Goal: Information Seeking & Learning: Learn about a topic

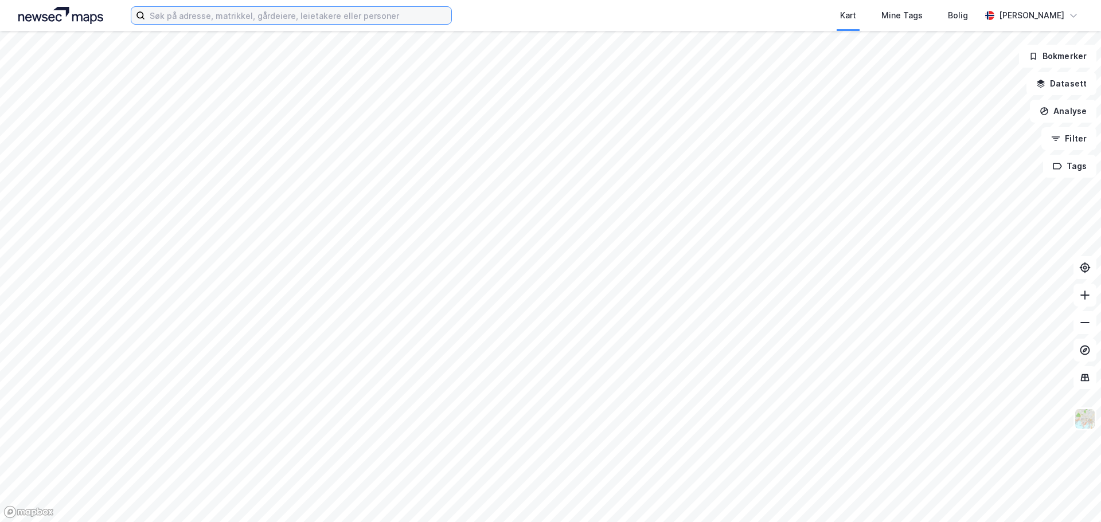
click at [173, 19] on input at bounding box center [298, 15] width 306 height 17
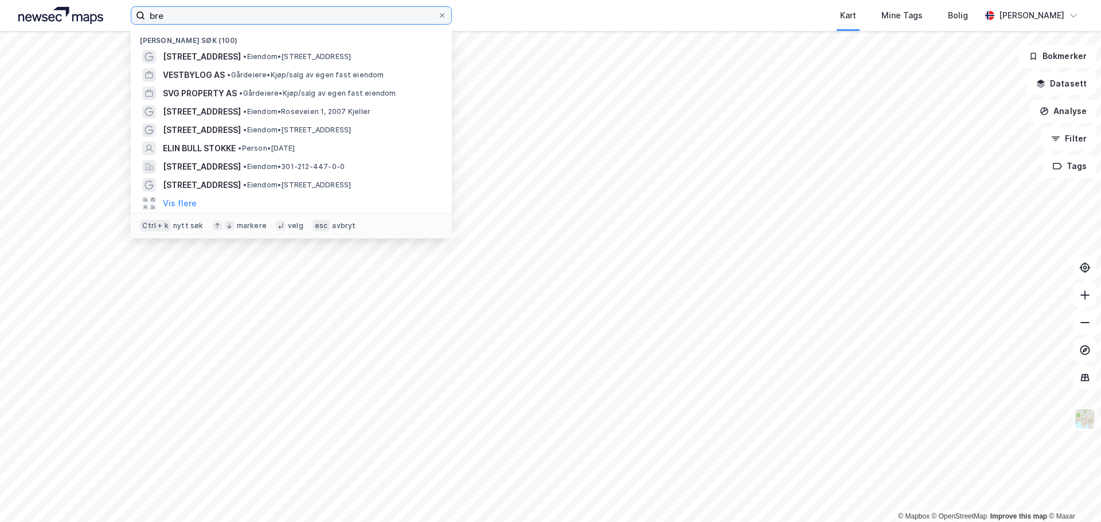
type input "breg"
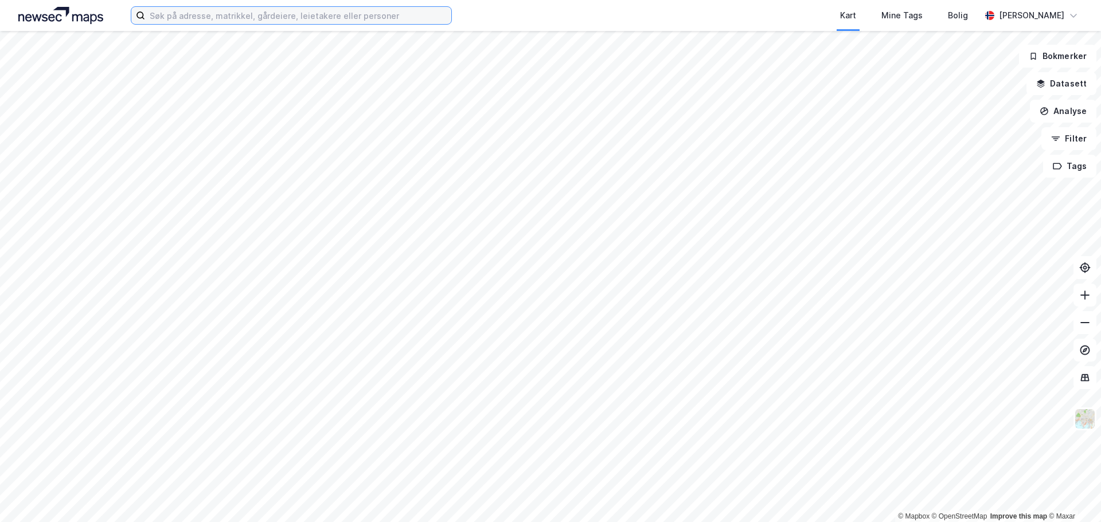
click at [240, 17] on input at bounding box center [298, 15] width 306 height 17
click at [186, 17] on input "bregneveien" at bounding box center [291, 15] width 292 height 17
type input "roseveien 1"
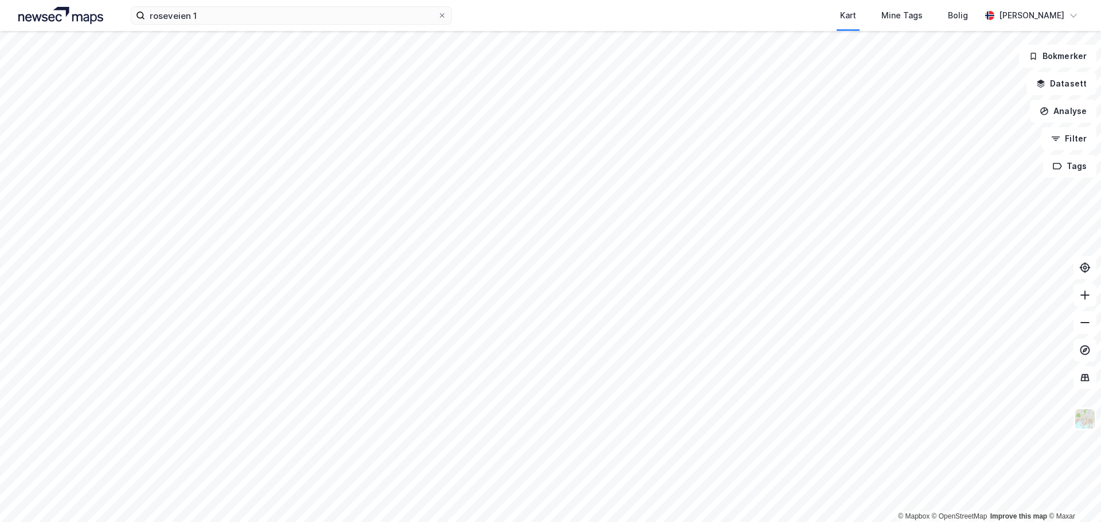
click at [68, 26] on div "roseveien 1 Kart Mine Tags Bolig Haakon Flinder" at bounding box center [550, 15] width 1101 height 31
click at [68, 21] on img at bounding box center [60, 15] width 85 height 17
click at [75, 16] on img at bounding box center [60, 15] width 85 height 17
click at [234, 18] on input at bounding box center [298, 15] width 306 height 17
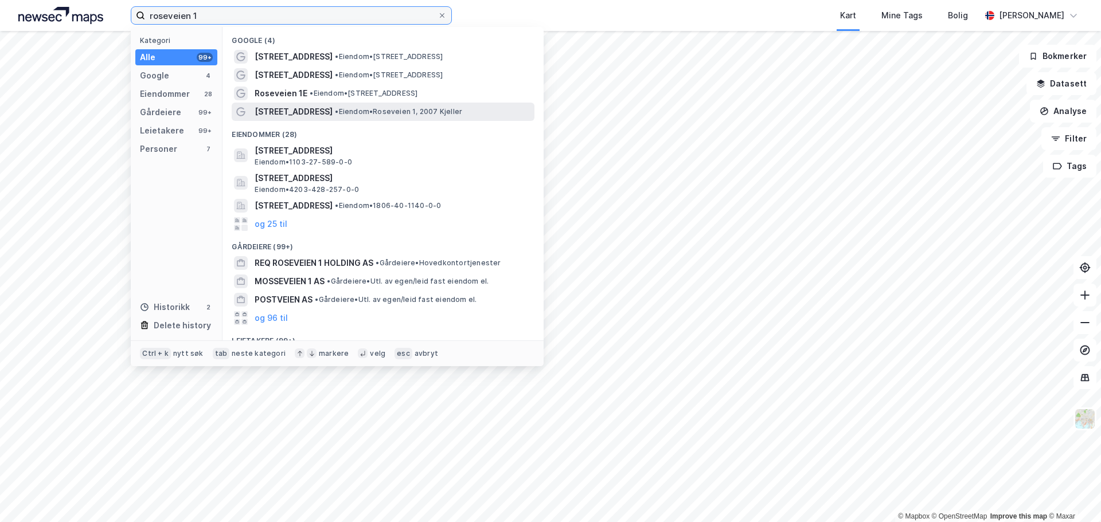
type input "roseveien 1"
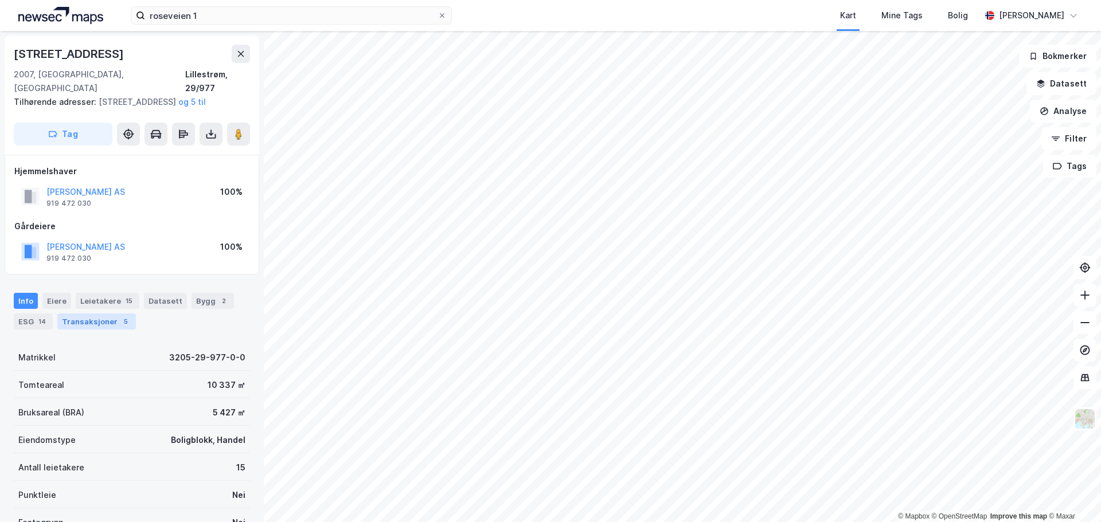
click at [91, 323] on div "Transaksjoner 5" at bounding box center [96, 322] width 79 height 16
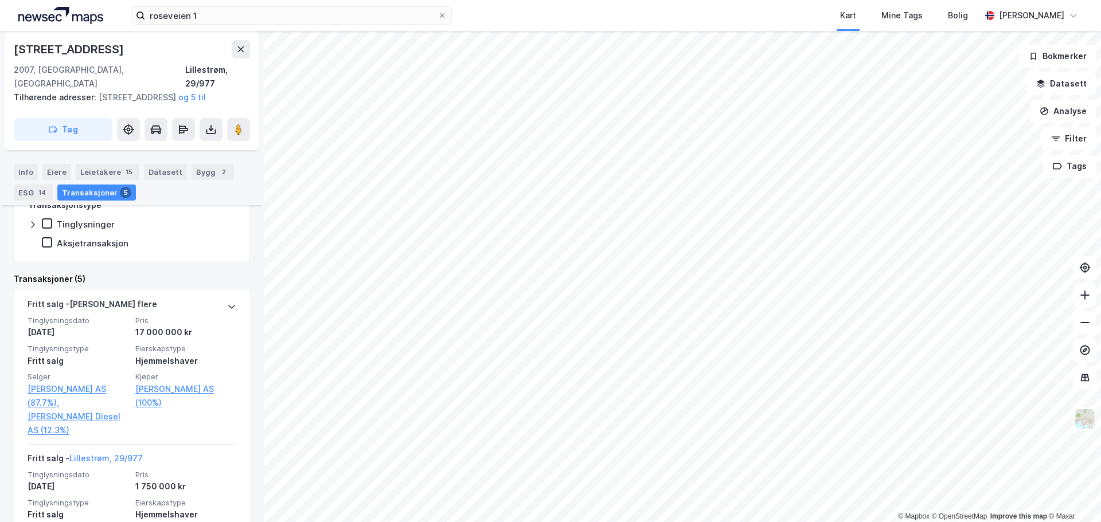
scroll to position [265, 0]
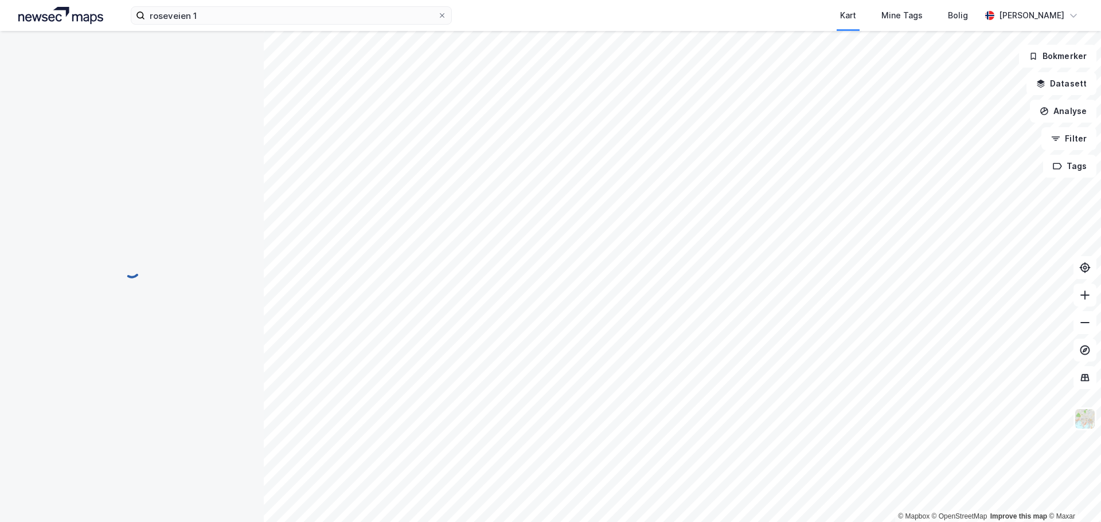
scroll to position [9, 0]
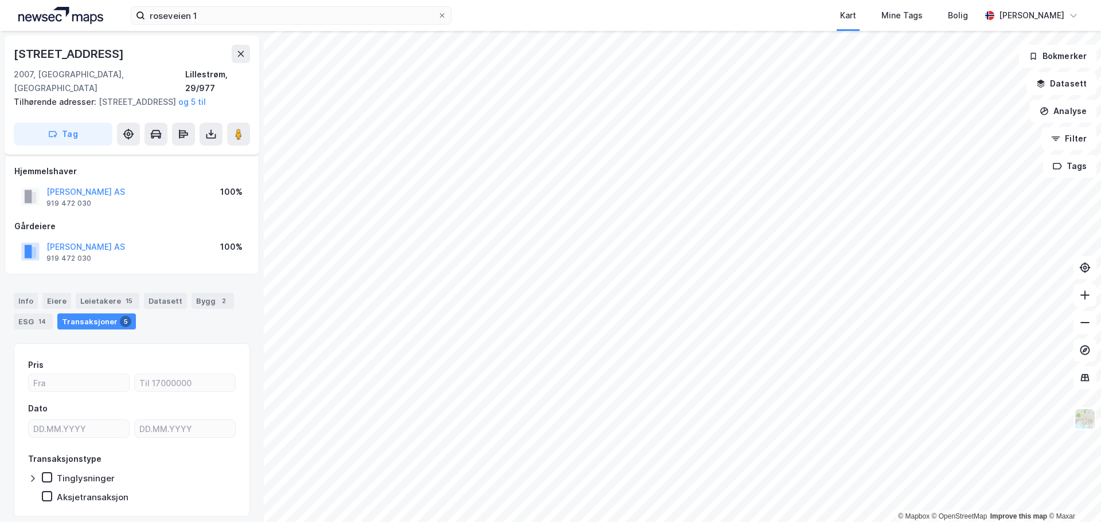
scroll to position [9, 0]
click at [30, 306] on div "Info" at bounding box center [26, 301] width 24 height 16
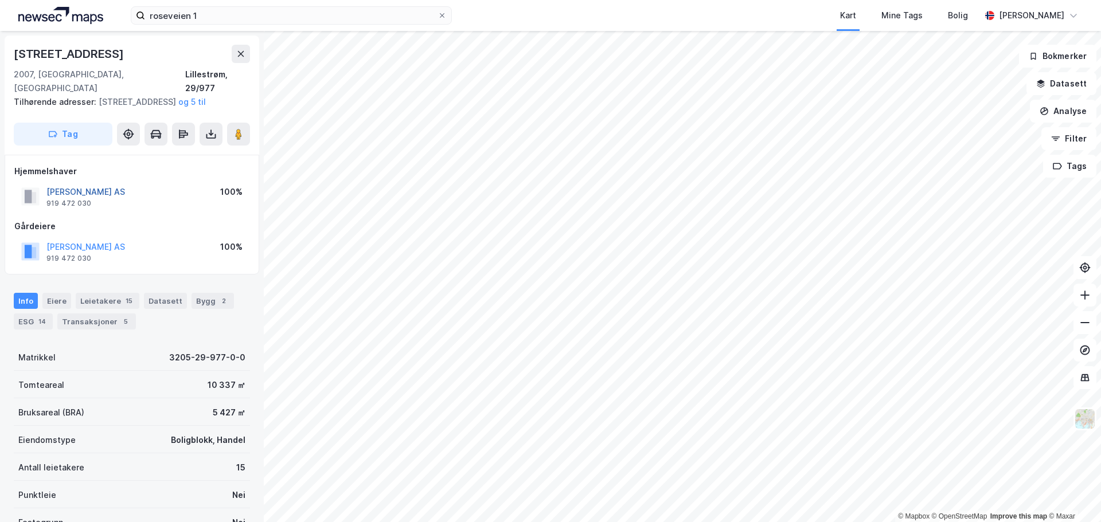
click at [0, 0] on button "[PERSON_NAME] AS" at bounding box center [0, 0] width 0 height 0
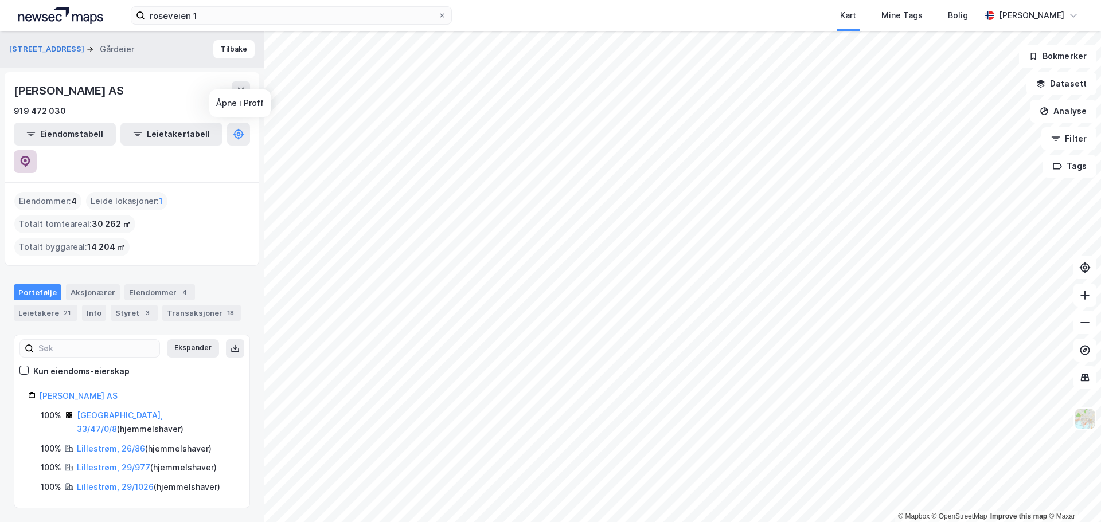
click at [31, 156] on icon at bounding box center [24, 161] width 11 height 11
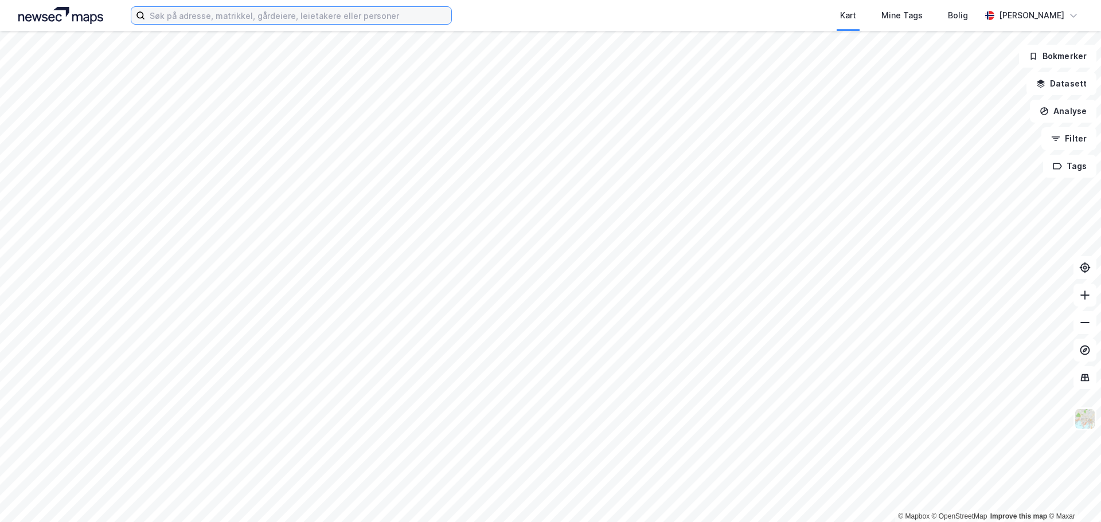
click at [245, 19] on input at bounding box center [298, 15] width 306 height 17
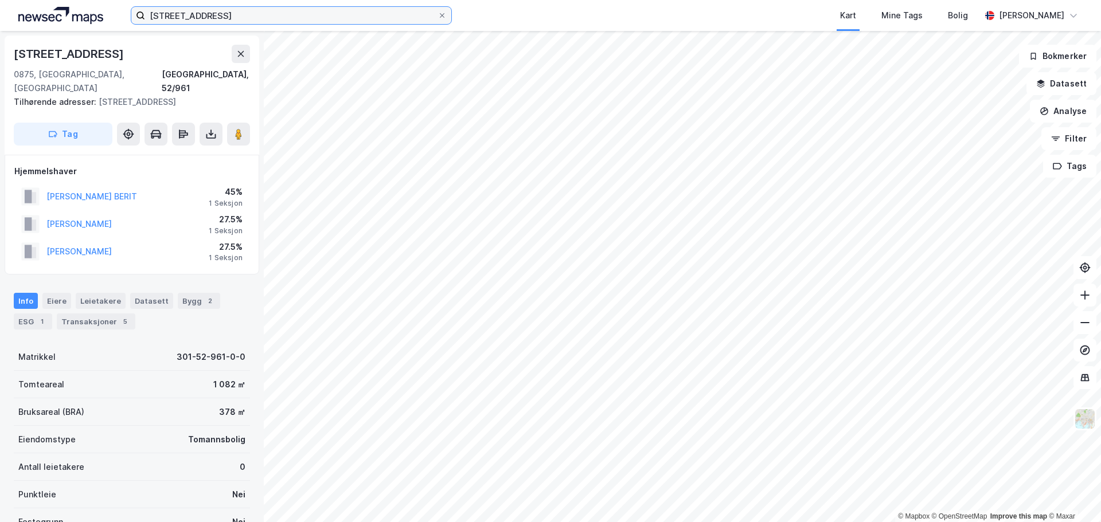
click at [203, 17] on input "[STREET_ADDRESS]" at bounding box center [291, 15] width 292 height 17
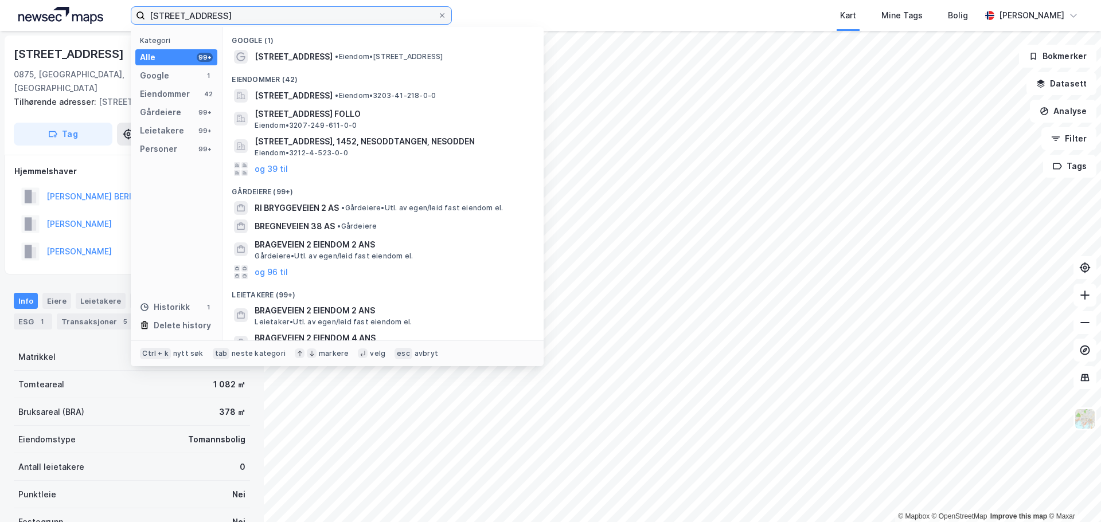
click at [203, 17] on input "[STREET_ADDRESS]" at bounding box center [291, 15] width 292 height 17
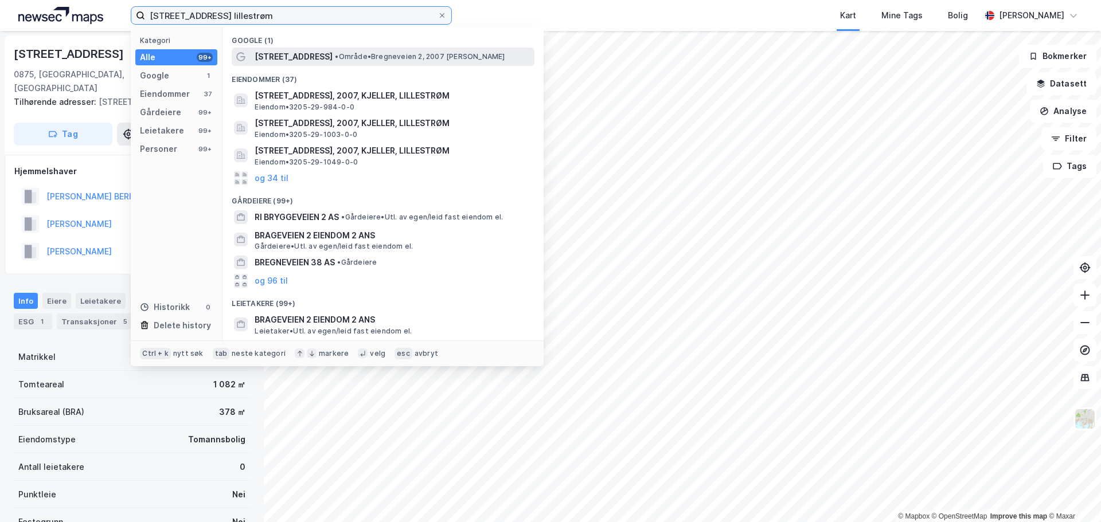
type input "[STREET_ADDRESS] lillestrøm"
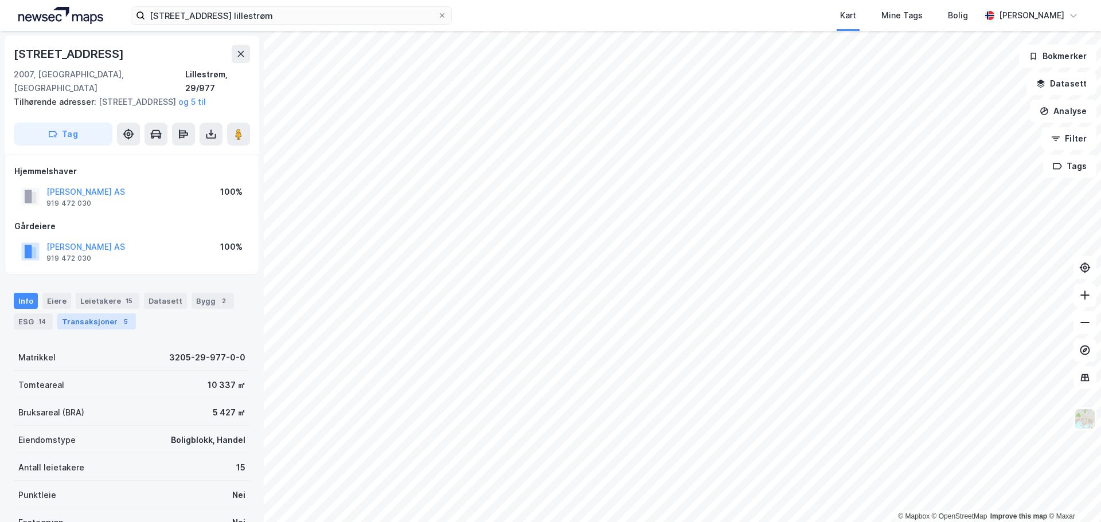
click at [109, 321] on div "Transaksjoner 5" at bounding box center [96, 322] width 79 height 16
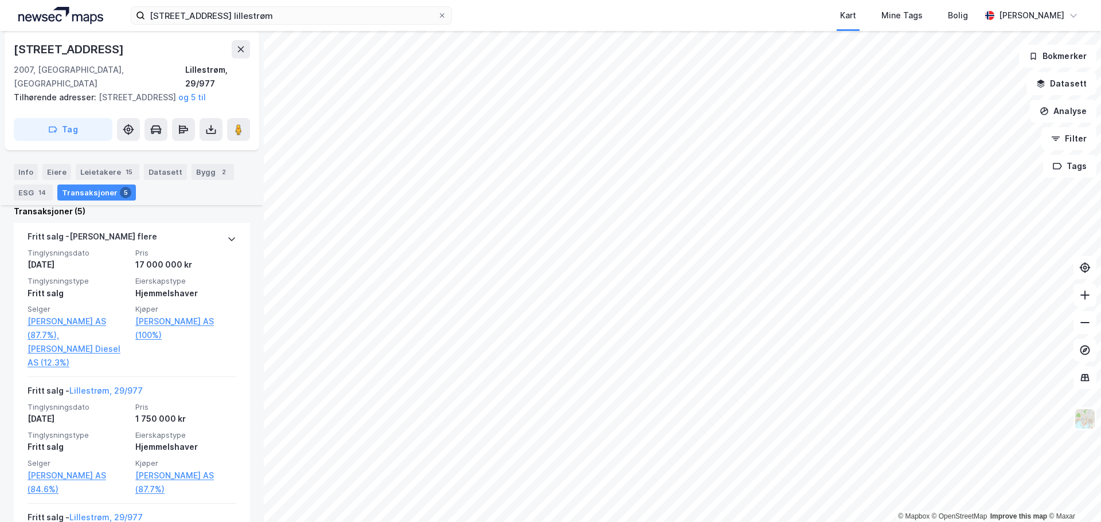
scroll to position [323, 0]
